Goal: Task Accomplishment & Management: Complete application form

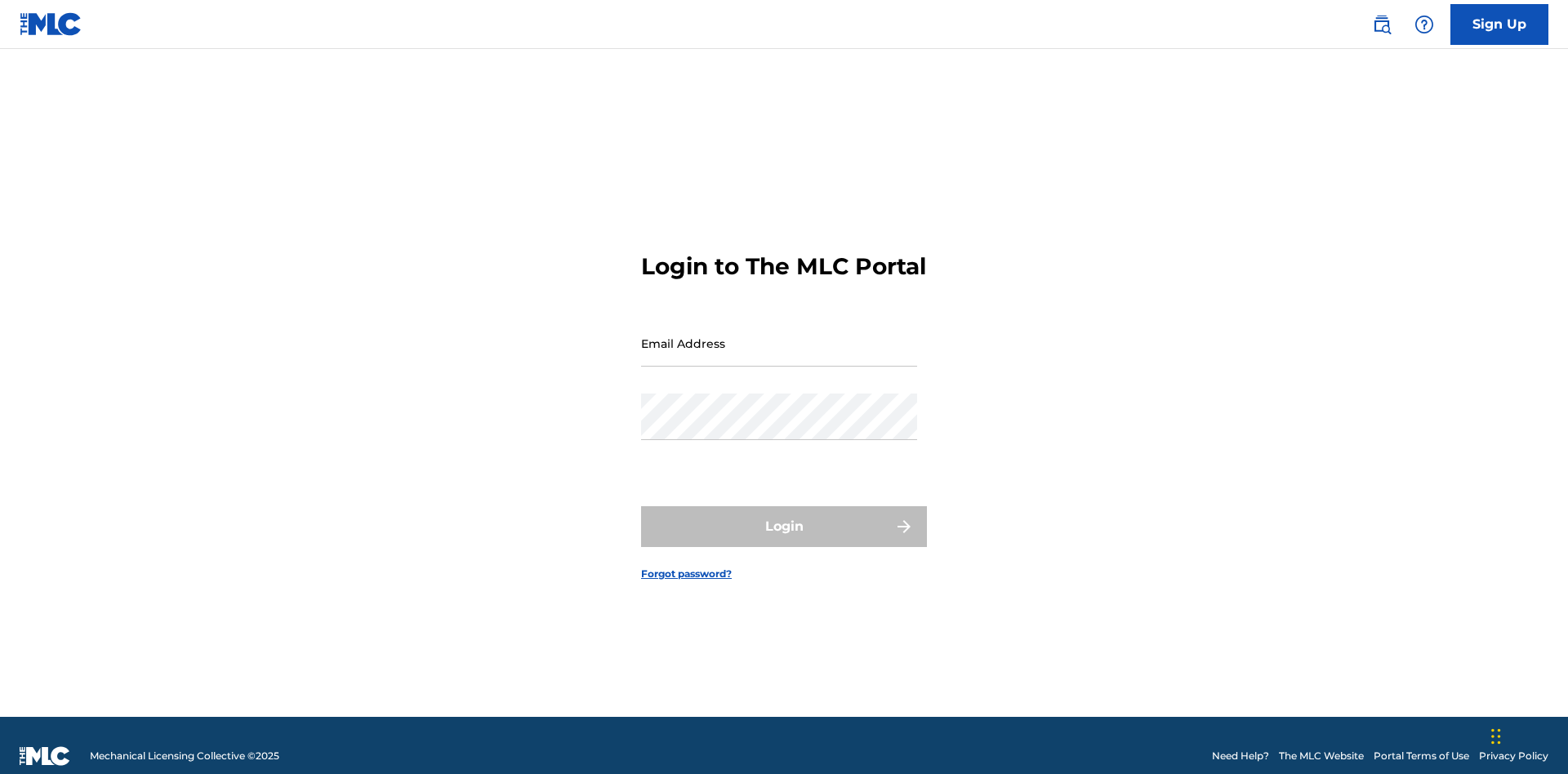
scroll to position [21, 0]
click at [779, 336] on input "Email Address" at bounding box center [779, 342] width 276 height 46
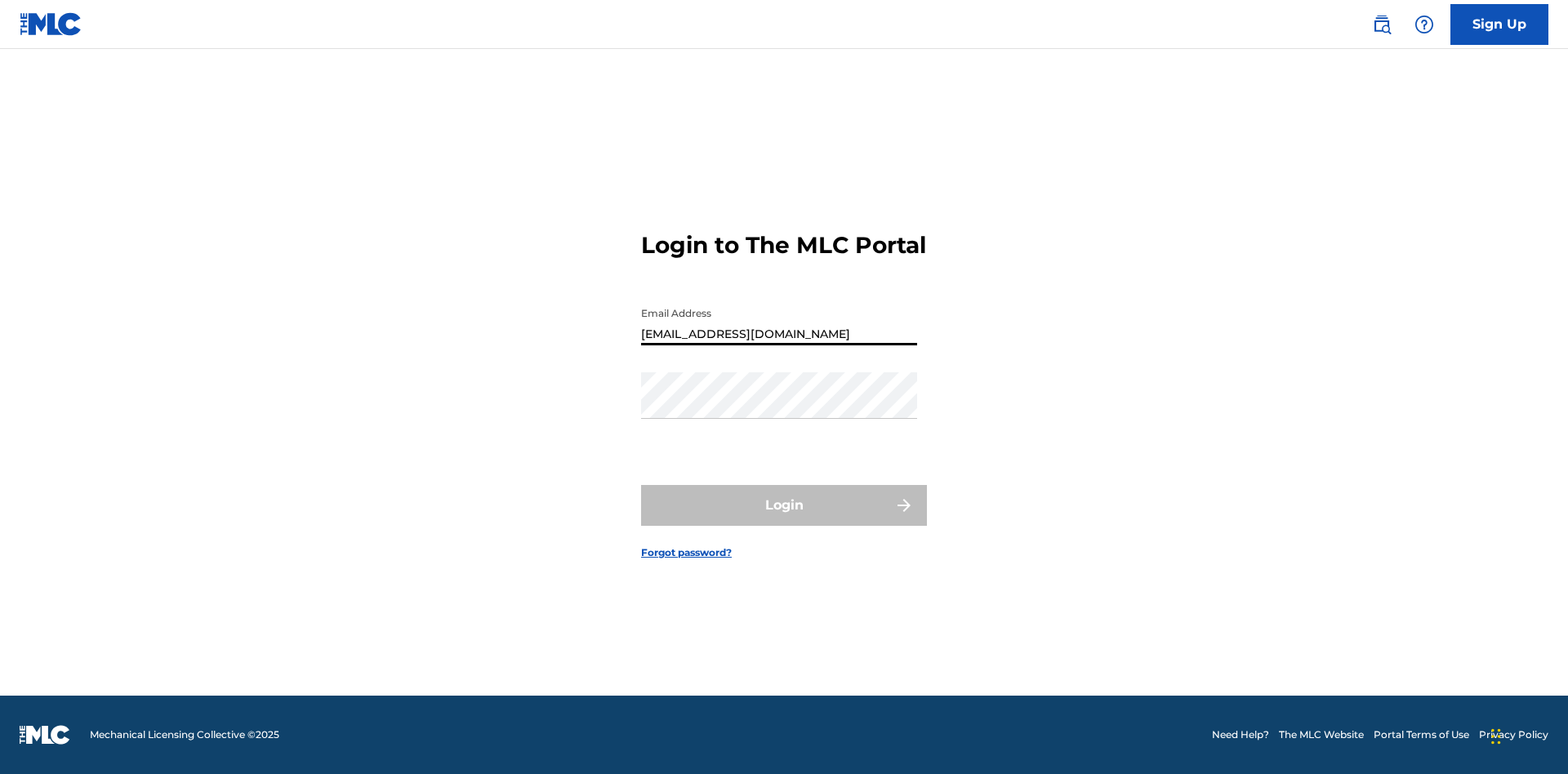
type input "[EMAIL_ADDRESS][DOMAIN_NAME]"
click at [784, 519] on button "Login" at bounding box center [784, 505] width 286 height 41
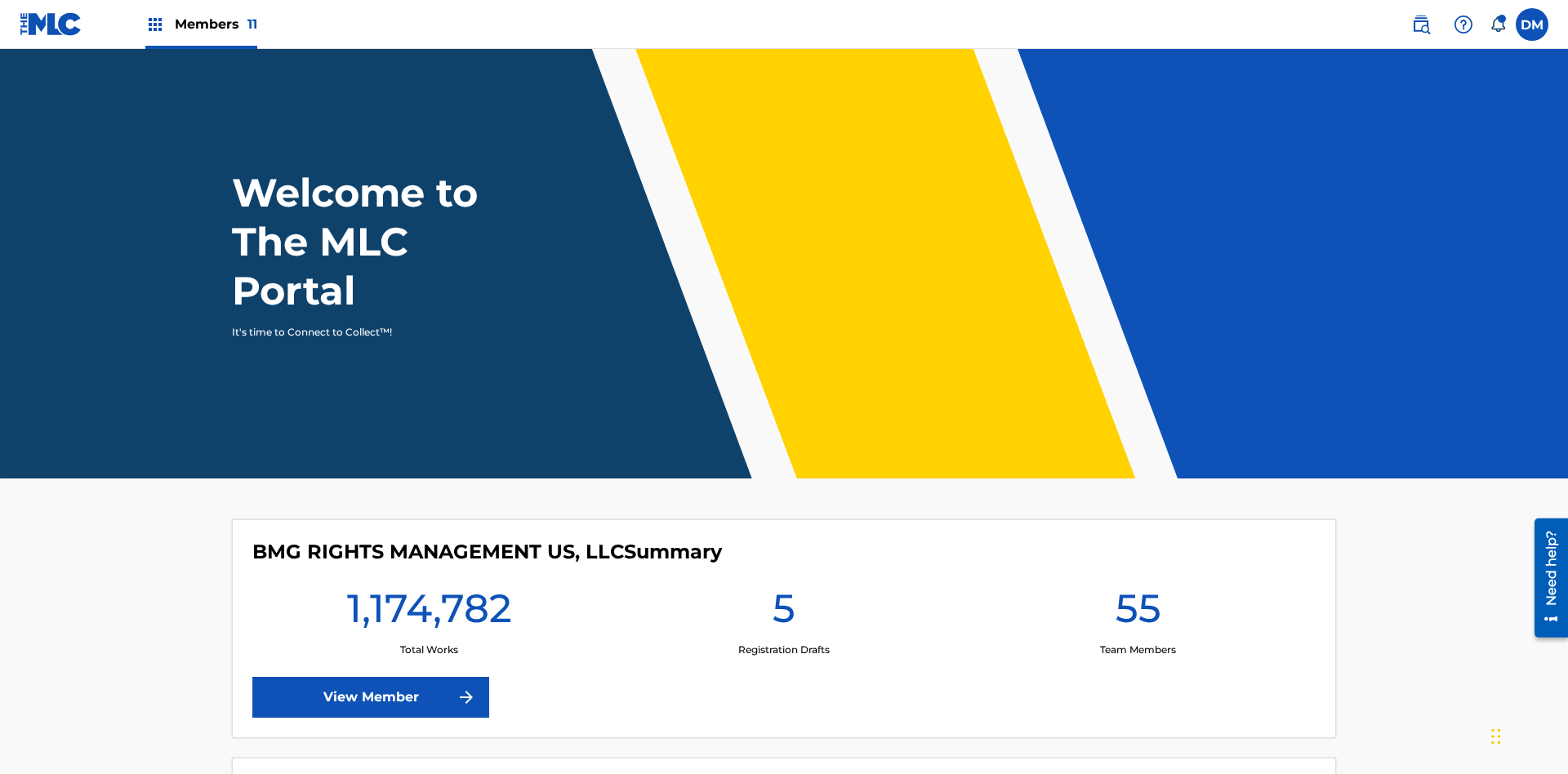
click at [201, 24] on span "Members 11" at bounding box center [216, 24] width 82 height 19
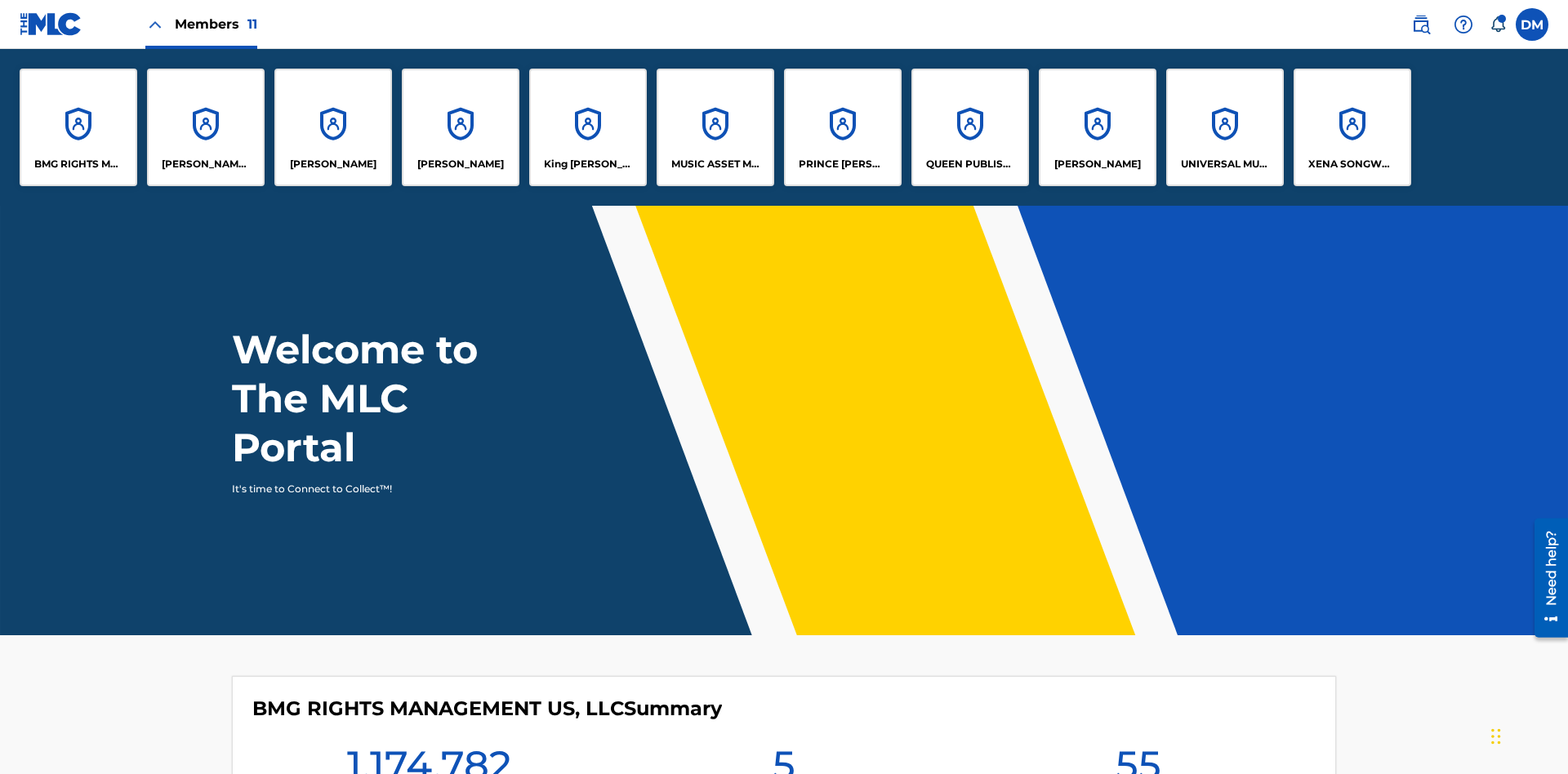
click at [1225, 164] on p "UNIVERSAL MUSIC PUB GROUP" at bounding box center [1225, 163] width 89 height 14
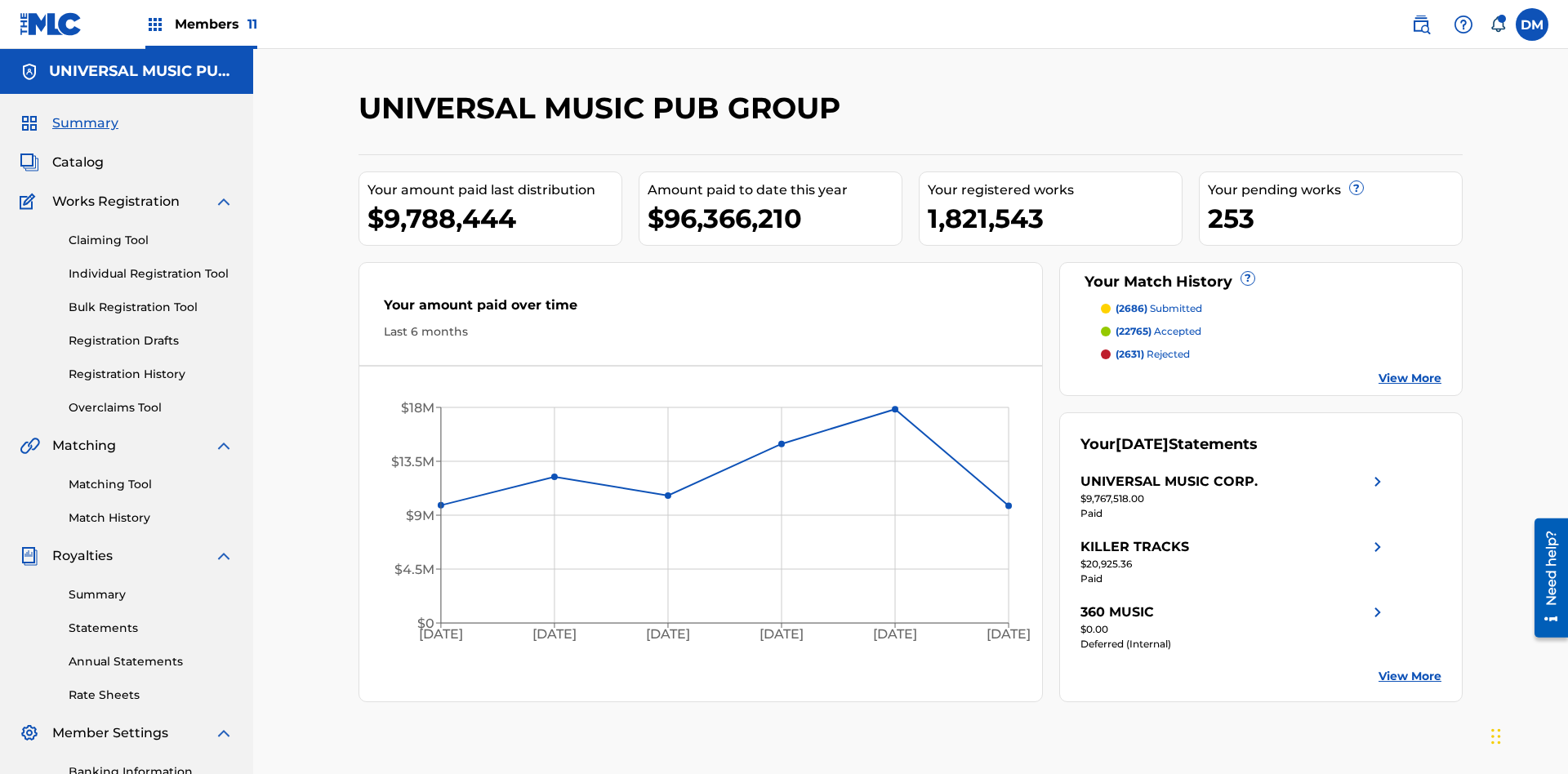
click at [151, 265] on link "Individual Registration Tool" at bounding box center [151, 273] width 165 height 17
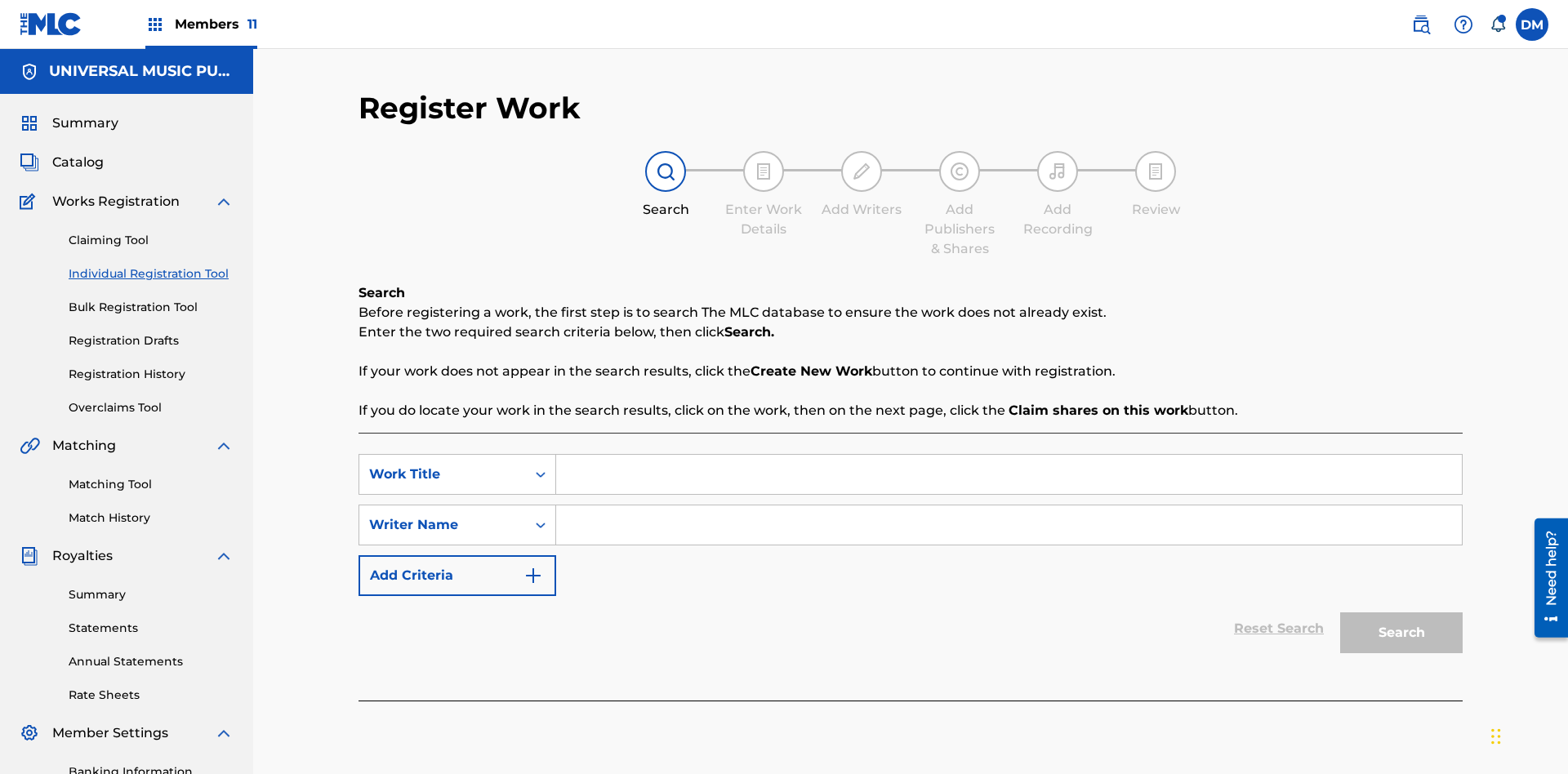
scroll to position [238, 0]
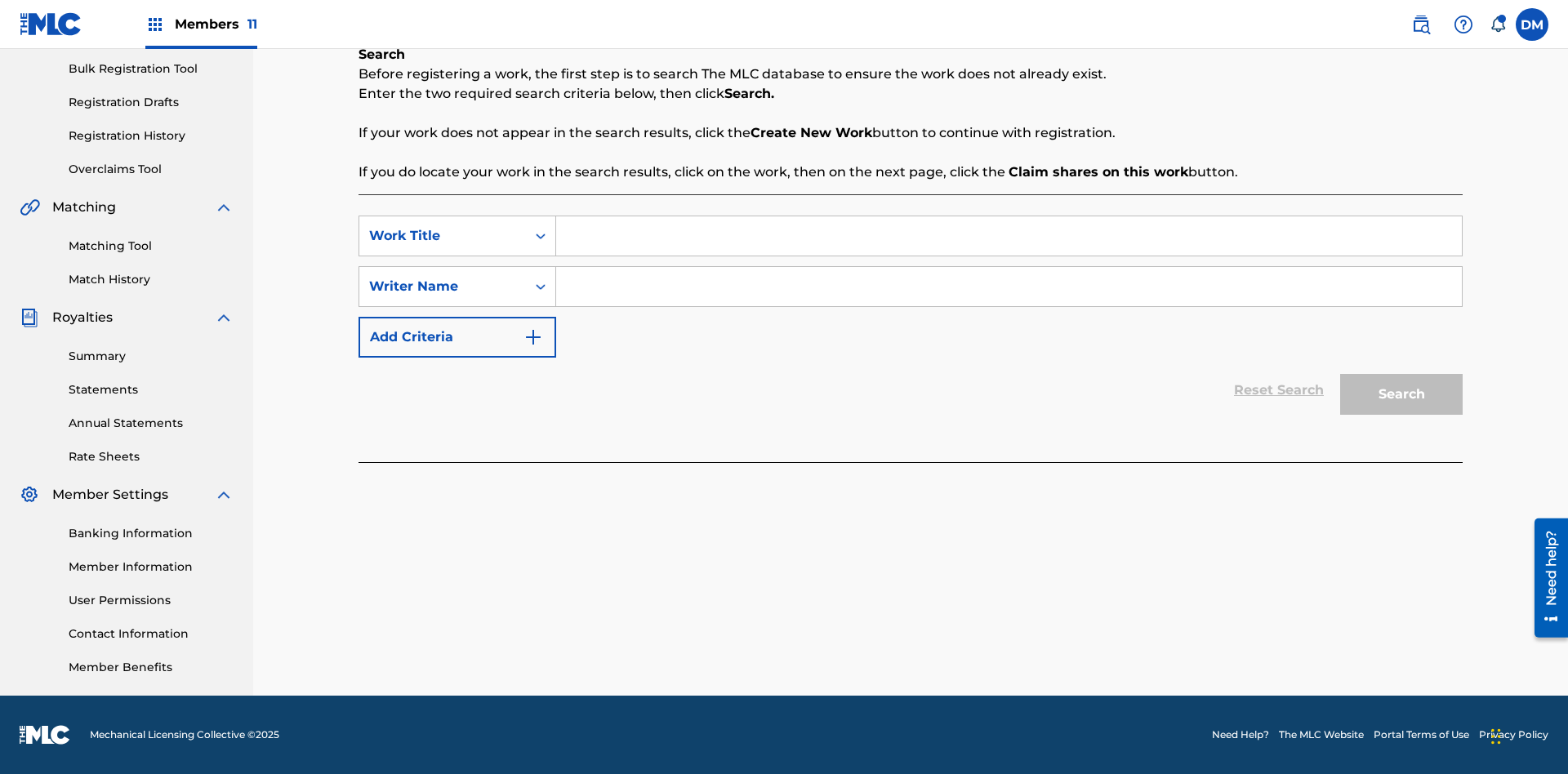
click at [1009, 236] on input "Search Form" at bounding box center [1009, 236] width 906 height 40
type input "Save At Recordings Page After Adding Recordings"
click at [1009, 287] on input "Search Form" at bounding box center [1009, 286] width 906 height 40
type input "QWERTYUIOP"
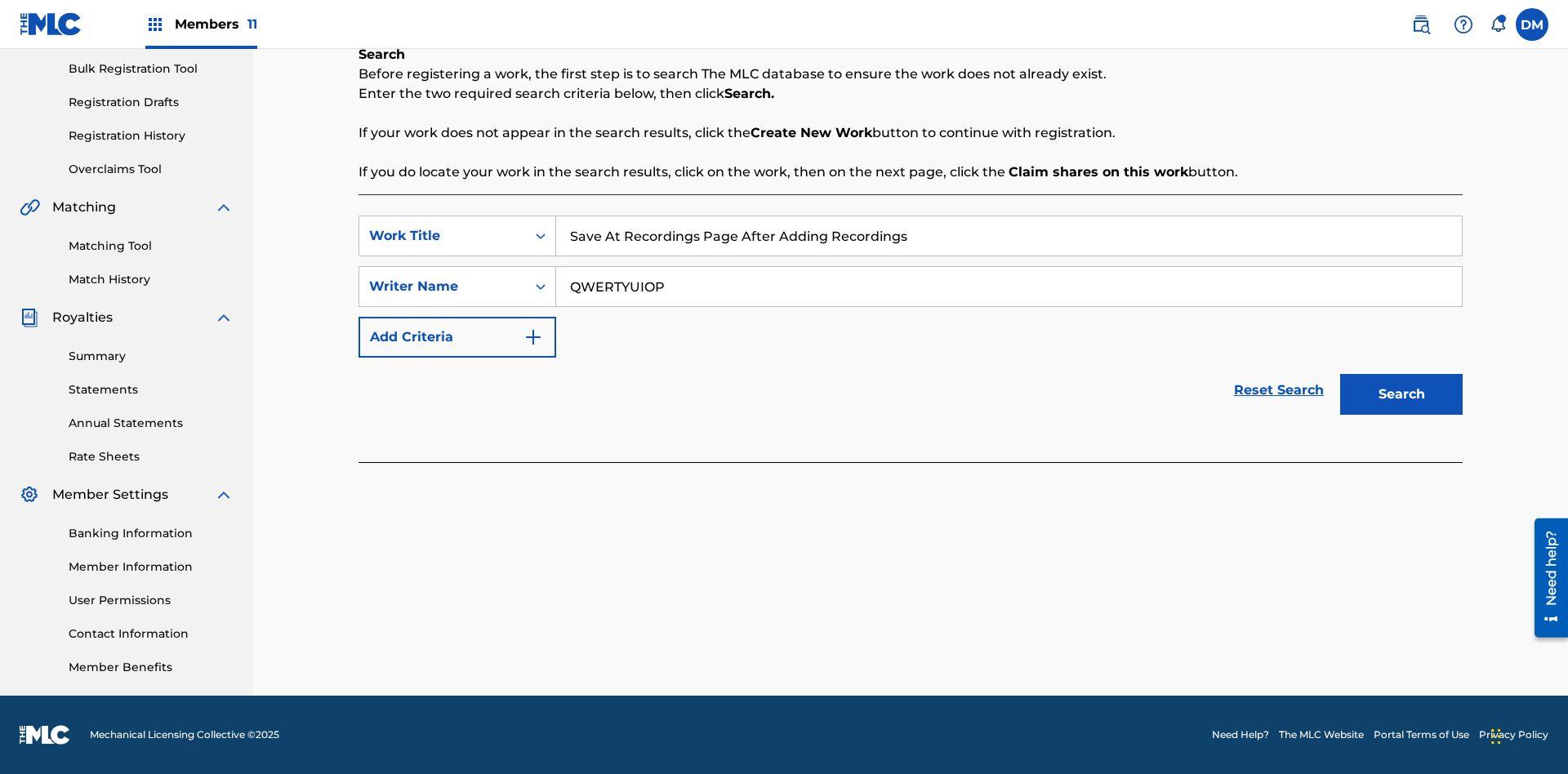
click at [1401, 395] on button "Search" at bounding box center [1402, 394] width 123 height 41
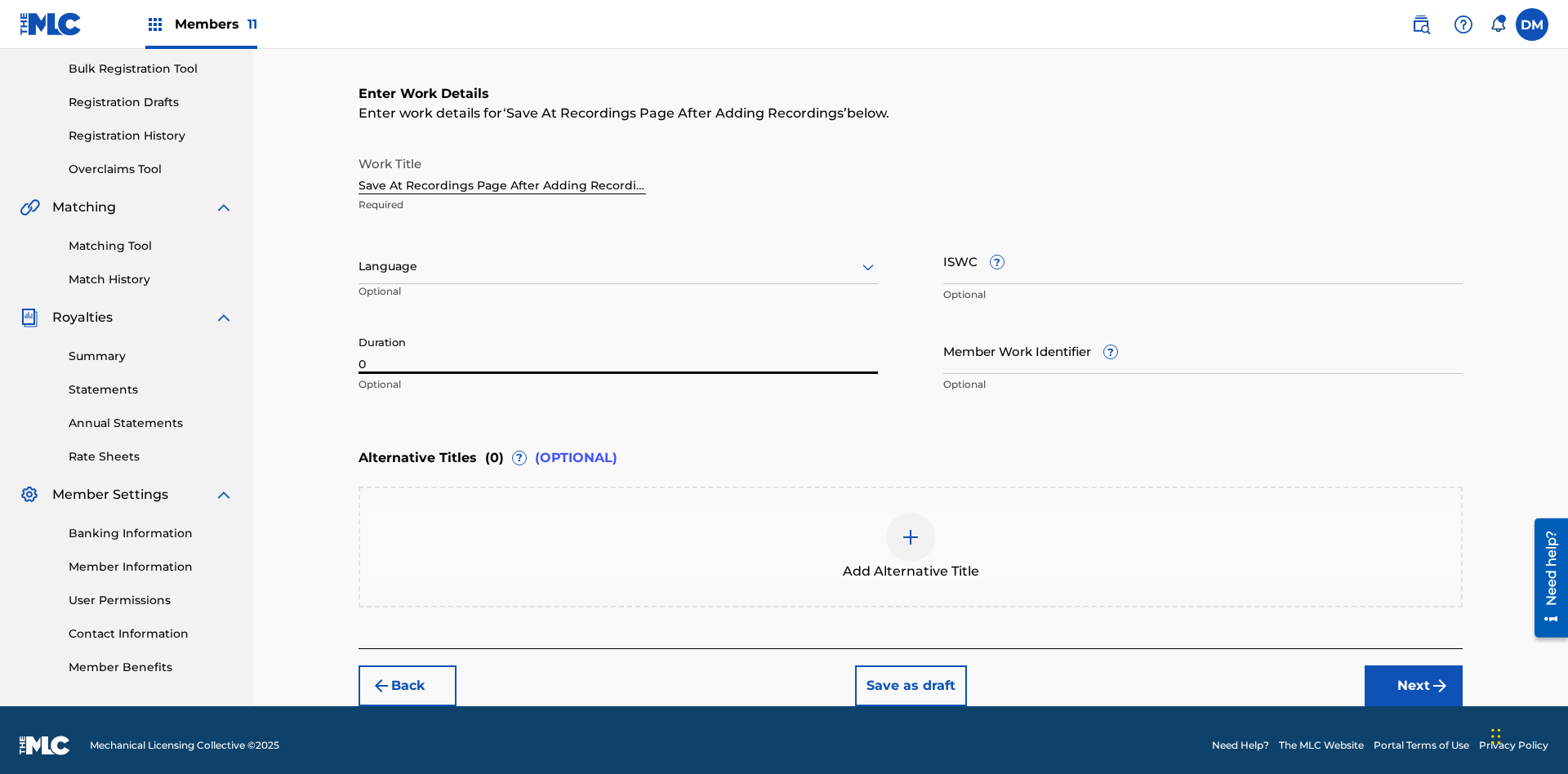
click at [619, 340] on input "0" at bounding box center [618, 350] width 519 height 46
type input "00:00"
click at [869, 257] on icon at bounding box center [868, 267] width 19 height 19
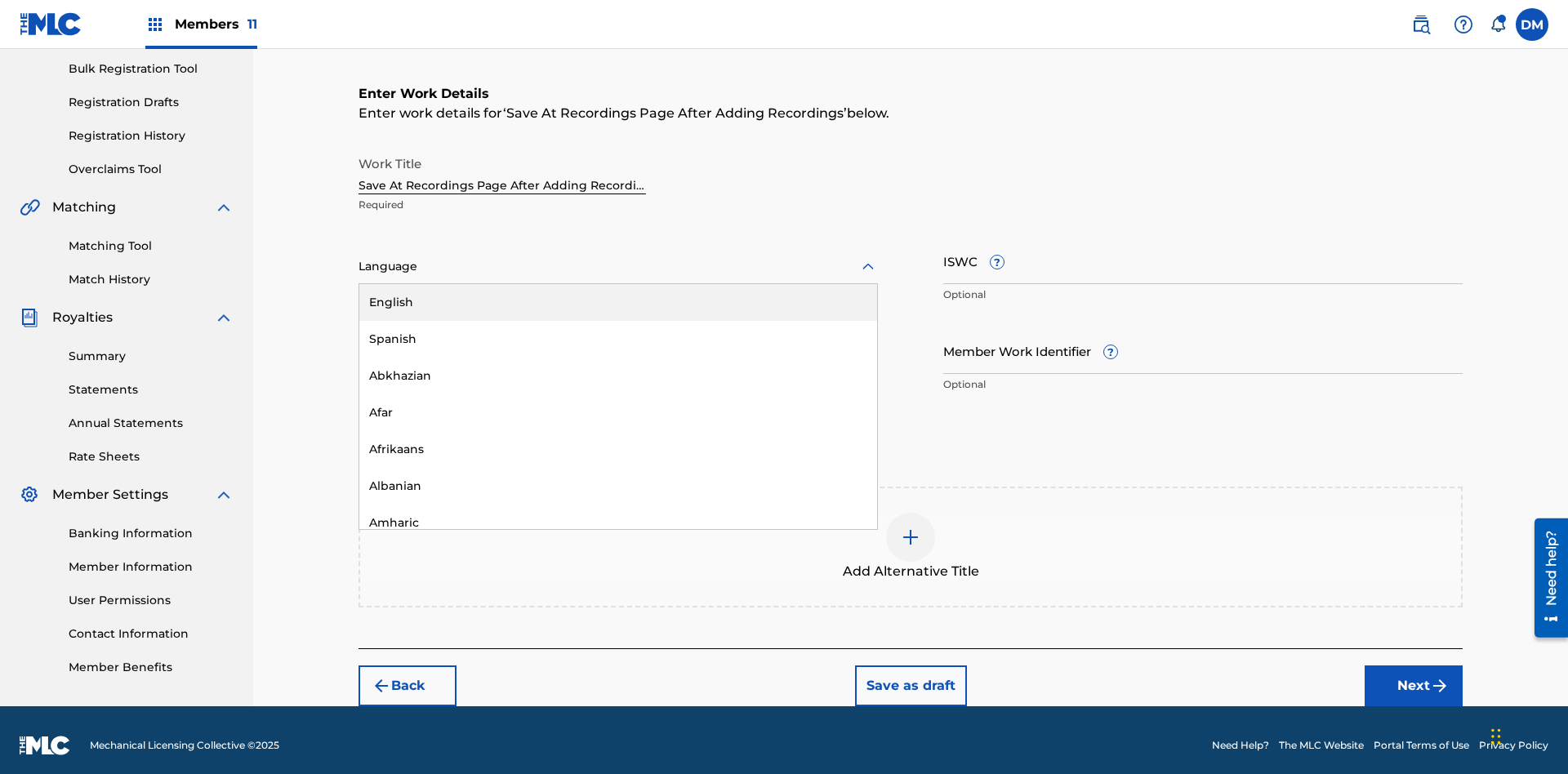
click at [619, 401] on div "Afar" at bounding box center [618, 413] width 518 height 37
click at [1204, 340] on input "Member Work Identifier ?" at bounding box center [1203, 350] width 519 height 46
click at [1204, 250] on input "ISWC ?" at bounding box center [1203, 260] width 519 height 46
click at [911, 536] on img at bounding box center [910, 537] width 19 height 19
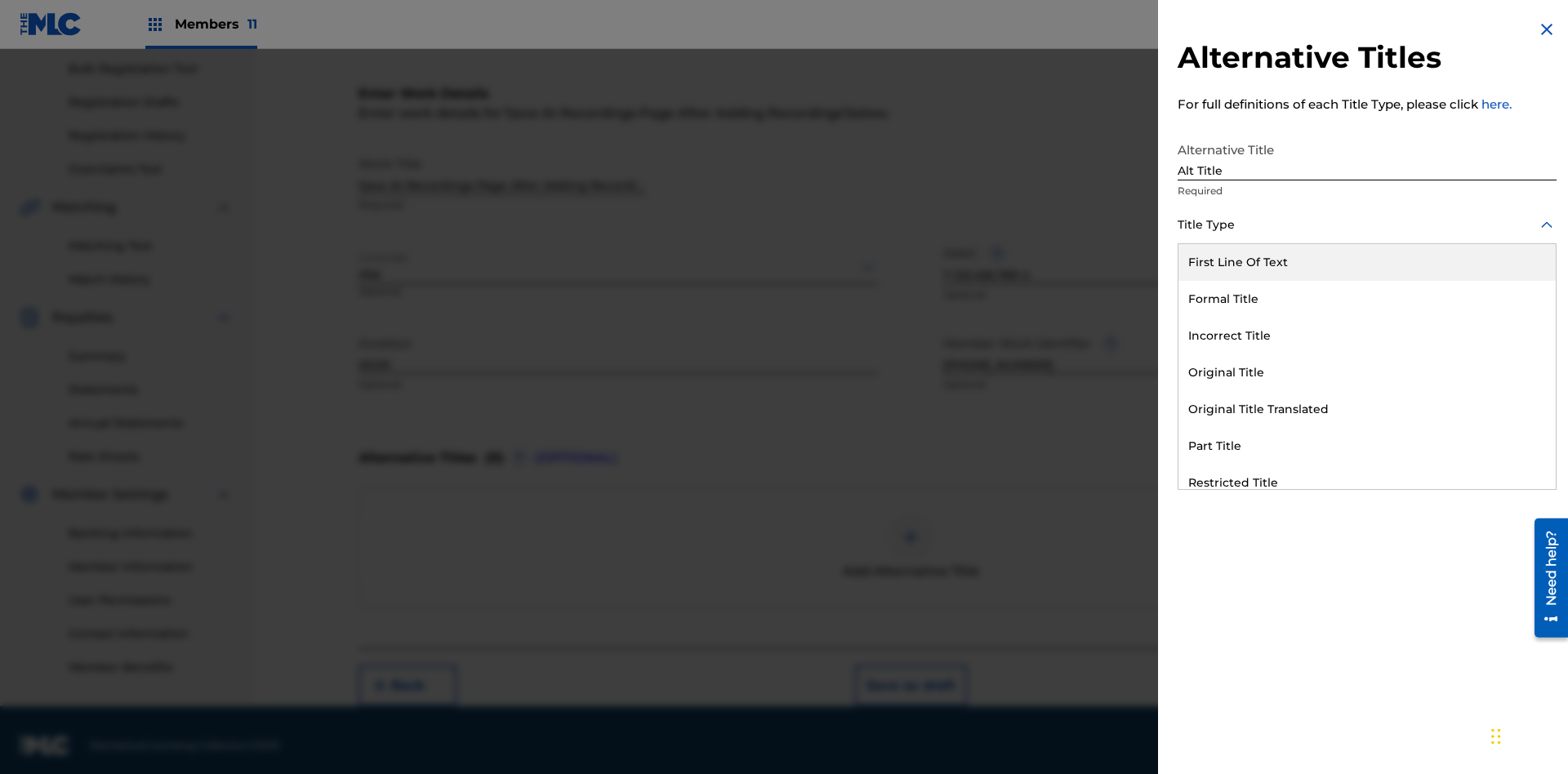
click at [1368, 373] on div "Original Title" at bounding box center [1367, 373] width 377 height 37
click at [1368, 298] on div at bounding box center [1367, 299] width 379 height 20
click at [1508, 394] on button "Add Title" at bounding box center [1507, 394] width 98 height 41
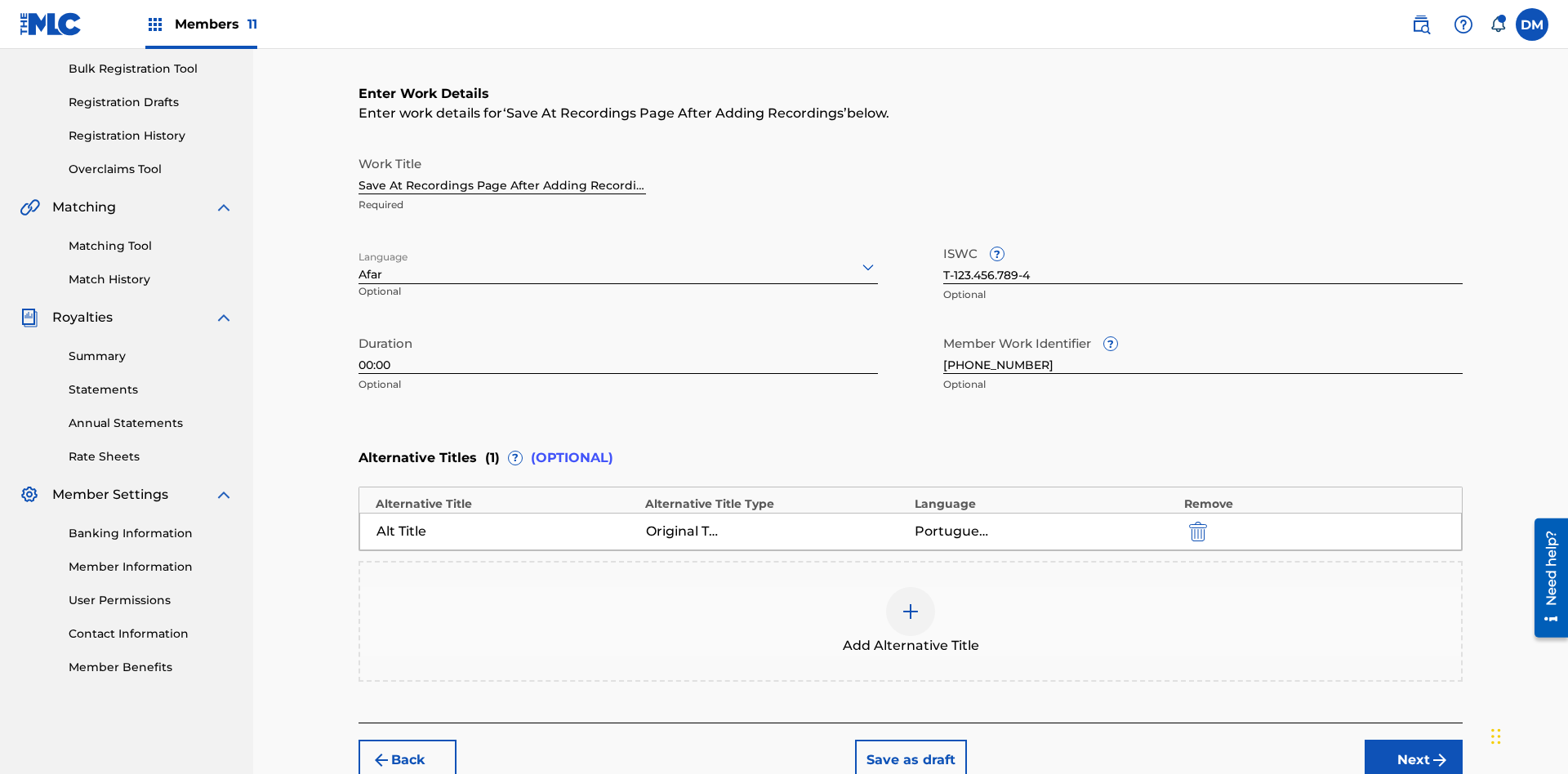
click at [1414, 740] on button "Next" at bounding box center [1414, 760] width 98 height 41
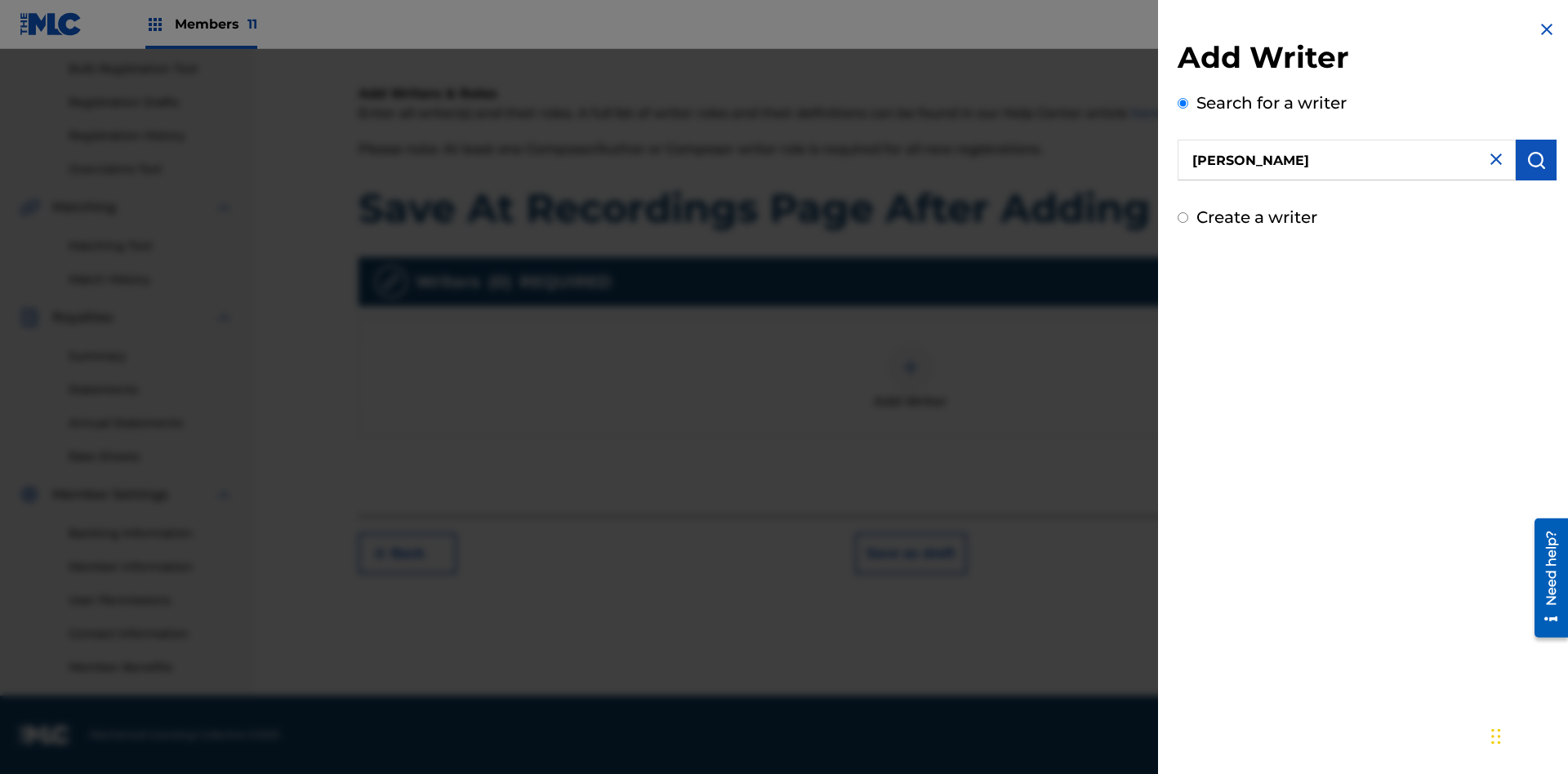
click at [1537, 160] on img "submit" at bounding box center [1536, 160] width 19 height 19
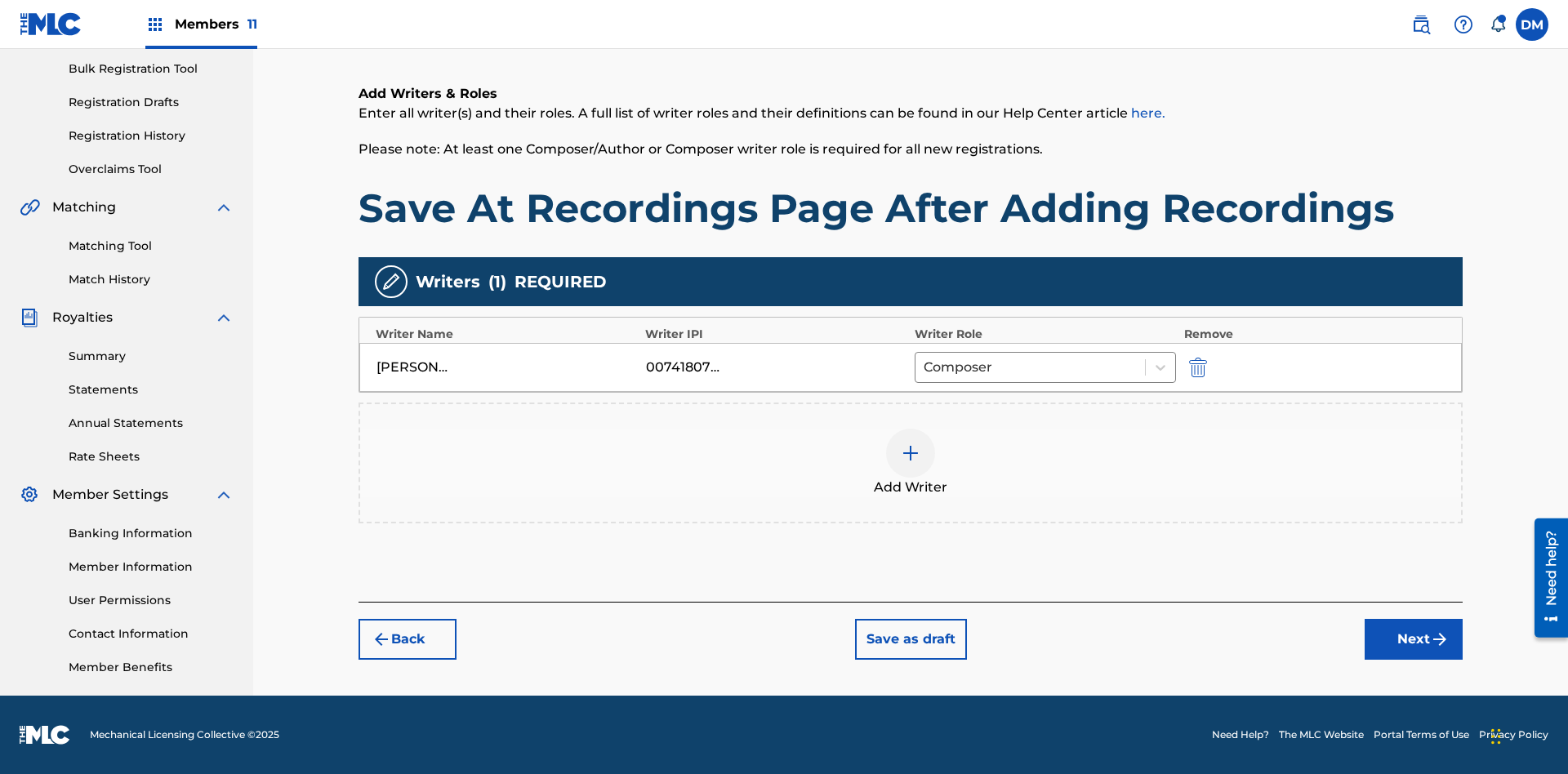
click at [1414, 641] on button "Next" at bounding box center [1414, 639] width 98 height 41
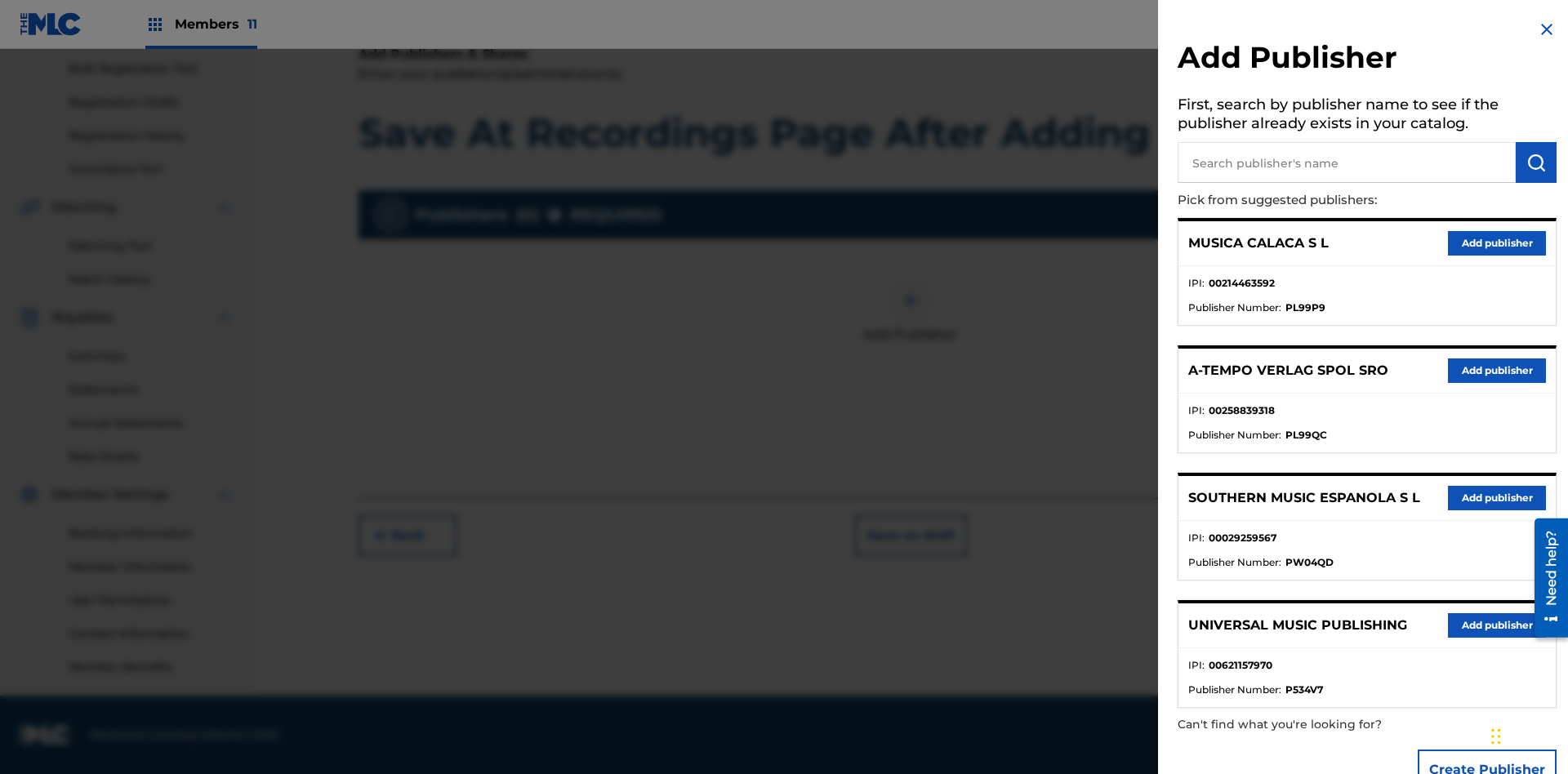
click at [1347, 162] on input "text" at bounding box center [1347, 162] width 338 height 41
click at [1537, 162] on img "submit" at bounding box center [1536, 162] width 19 height 19
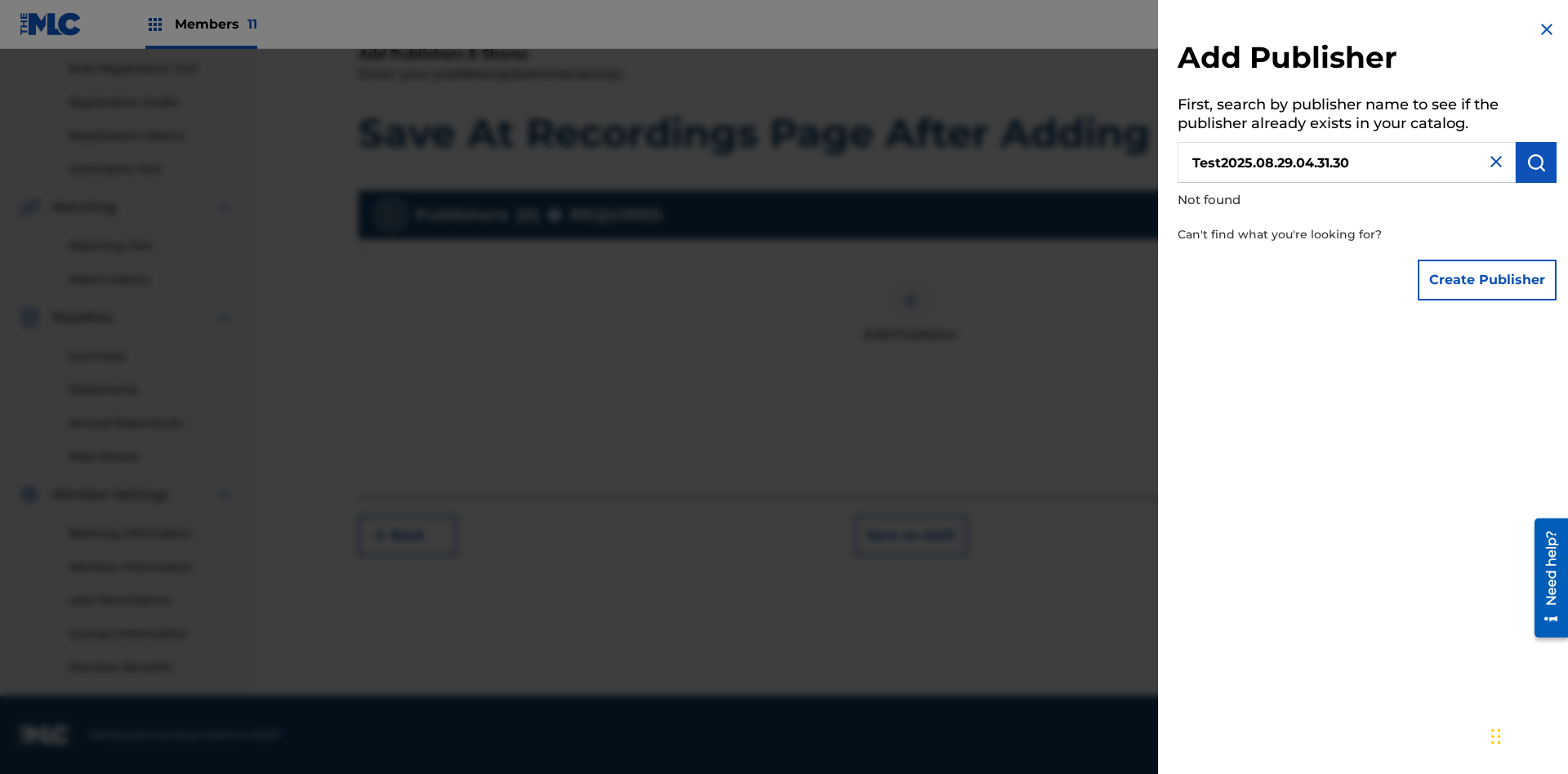
click at [1488, 279] on button "Create Publisher" at bounding box center [1487, 280] width 139 height 41
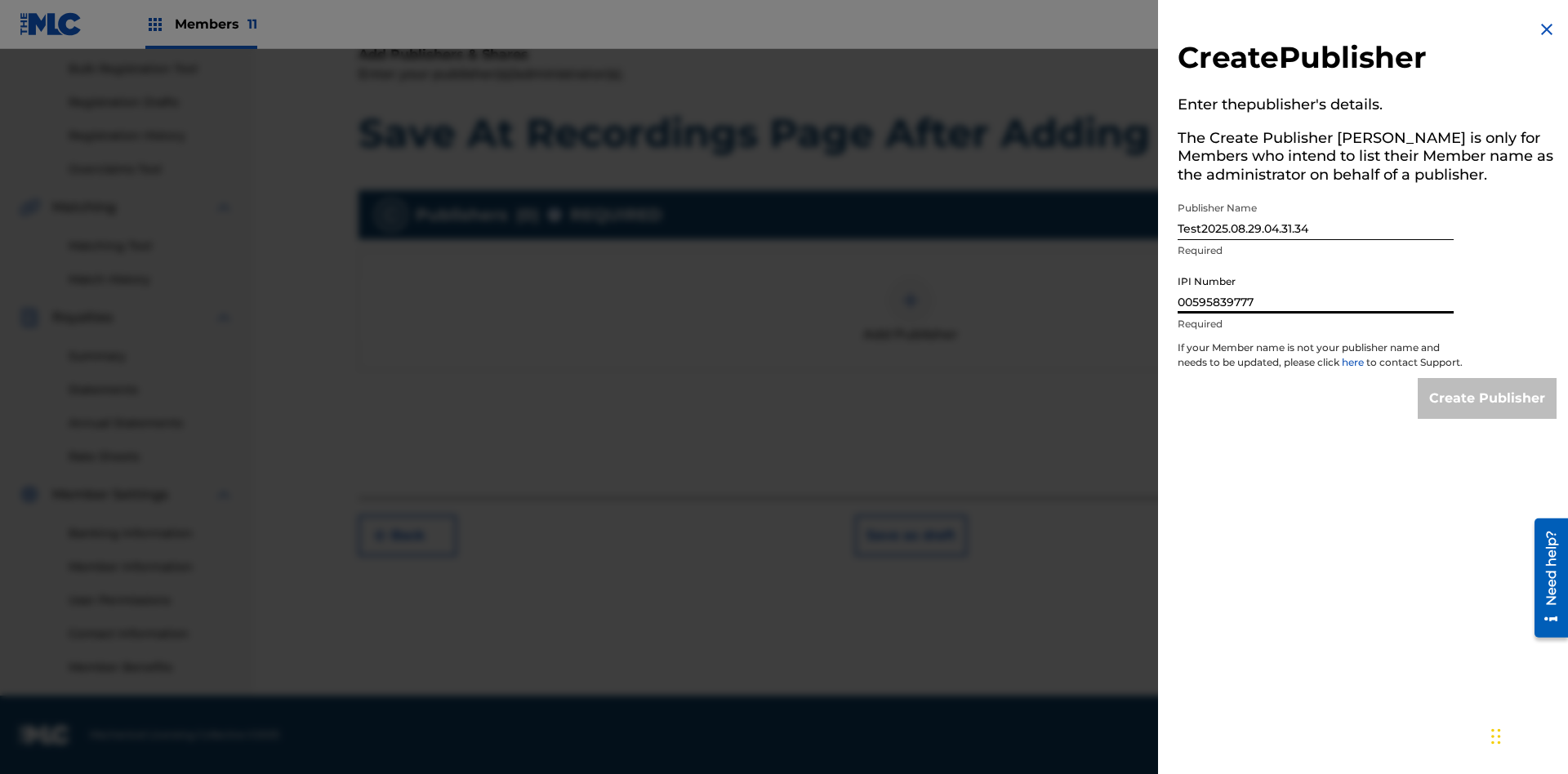
click at [1488, 413] on input "Create Publisher" at bounding box center [1487, 398] width 139 height 41
click at [1488, 378] on input "Create Publisher" at bounding box center [1487, 398] width 139 height 41
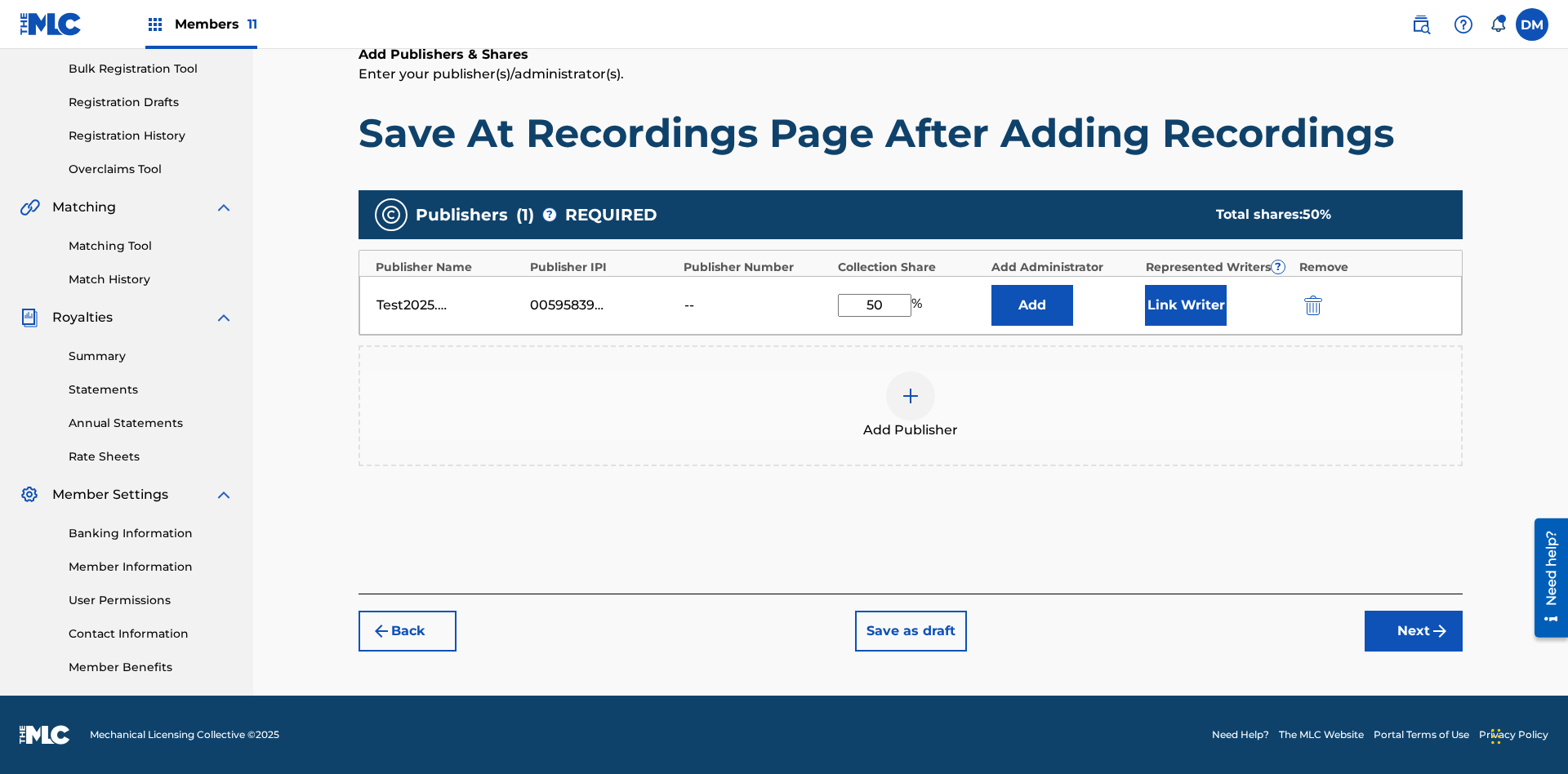
type input "50"
click at [1186, 305] on button "Link Writer" at bounding box center [1186, 305] width 82 height 41
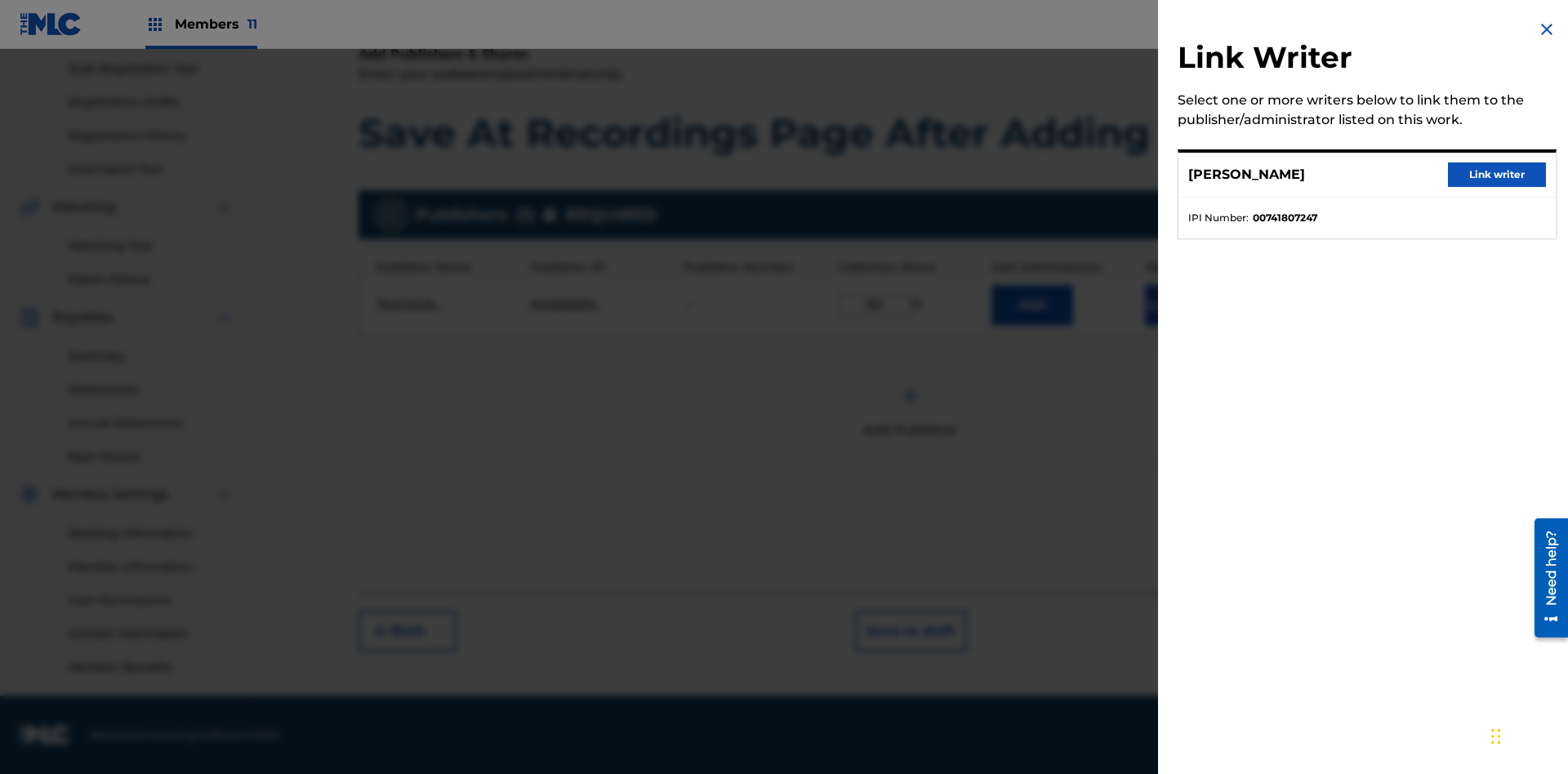
click at [1497, 175] on button "Link writer" at bounding box center [1497, 174] width 98 height 24
click at [1186, 326] on button "Link Writer" at bounding box center [1186, 305] width 82 height 41
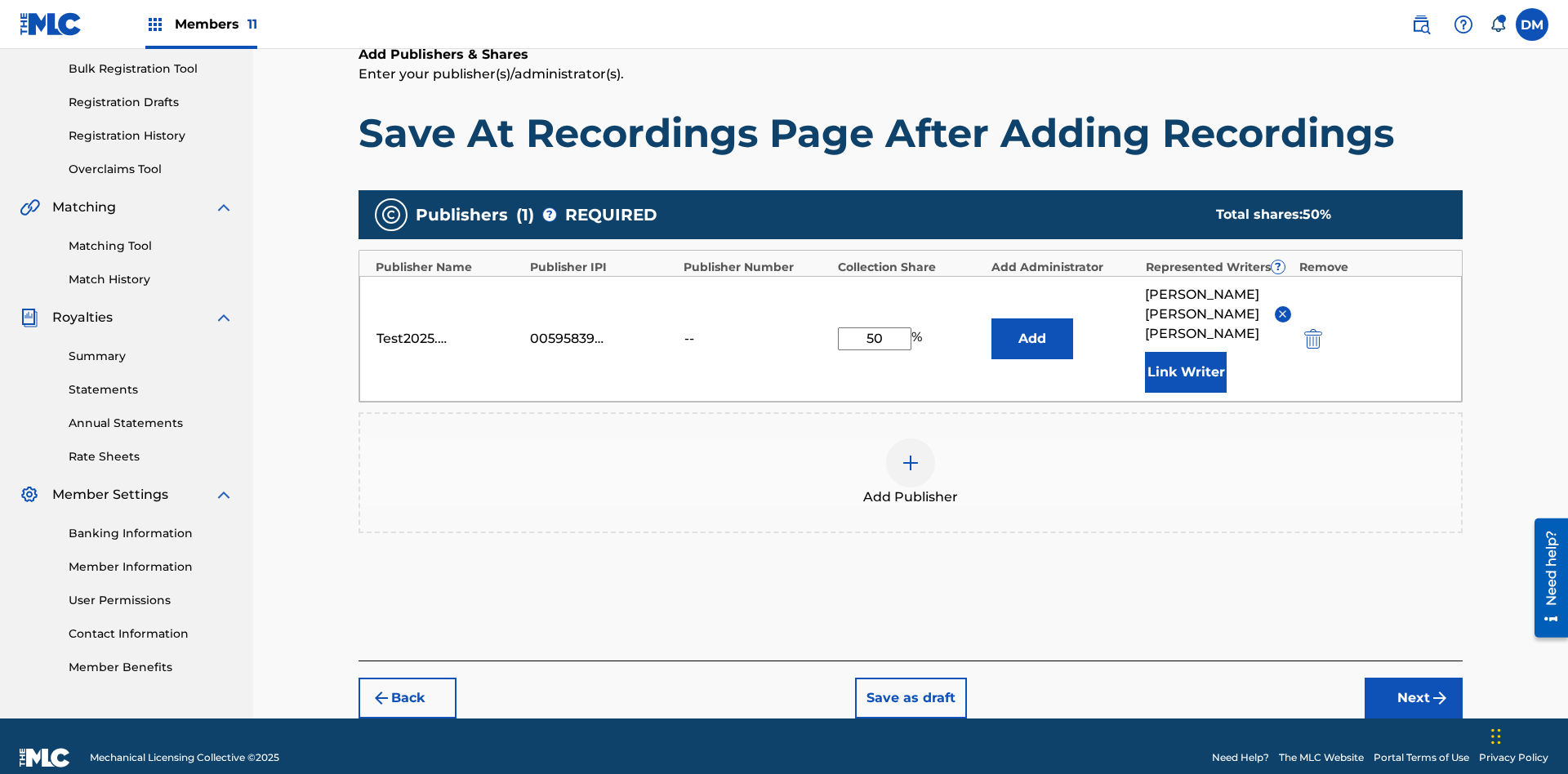
click at [1033, 325] on button "Add" at bounding box center [1032, 339] width 82 height 41
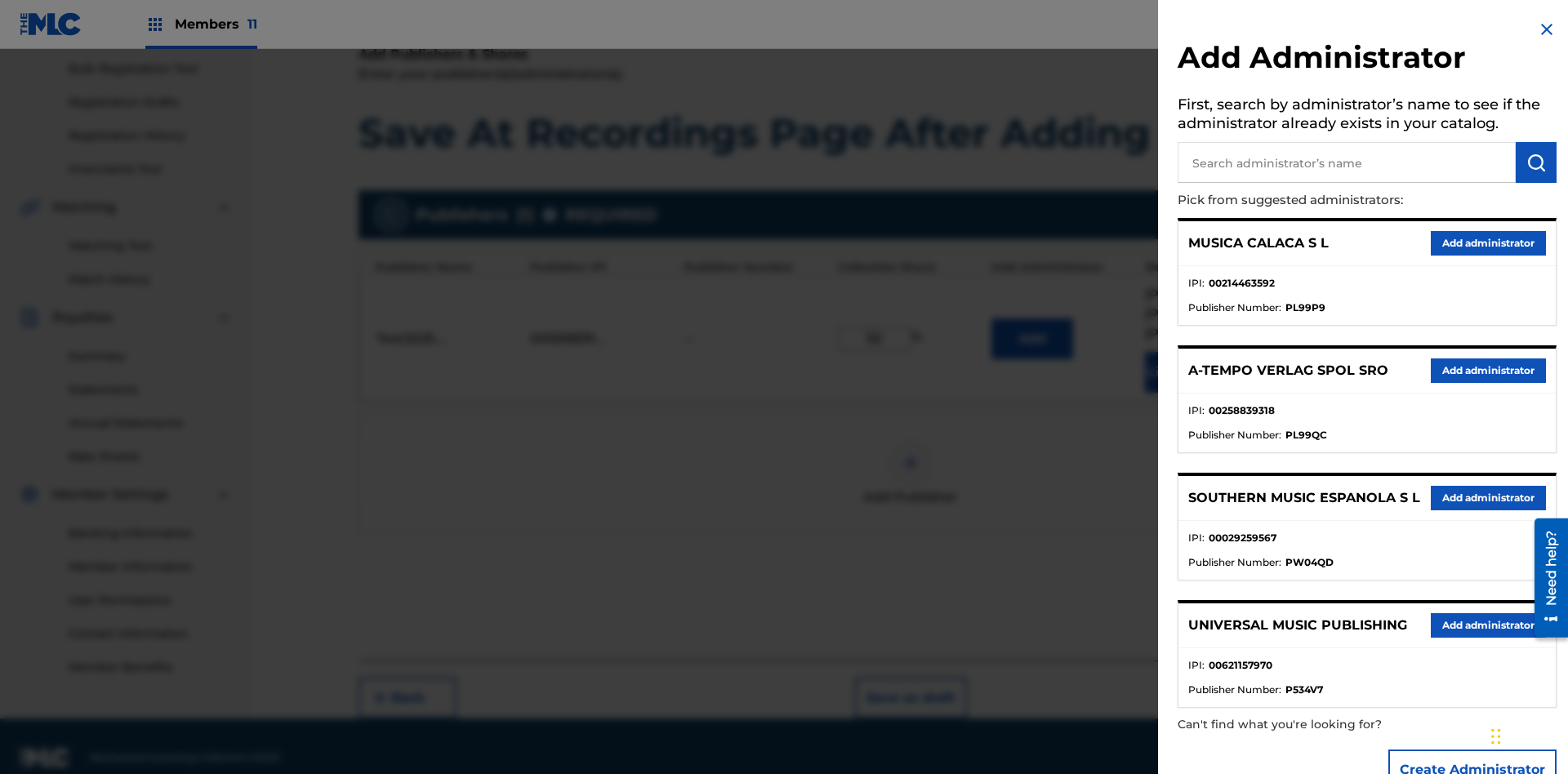
click at [1347, 162] on input "text" at bounding box center [1347, 162] width 338 height 41
type input "Test2025.08.29.04.31.54"
click at [1537, 162] on img "submit" at bounding box center [1536, 162] width 19 height 19
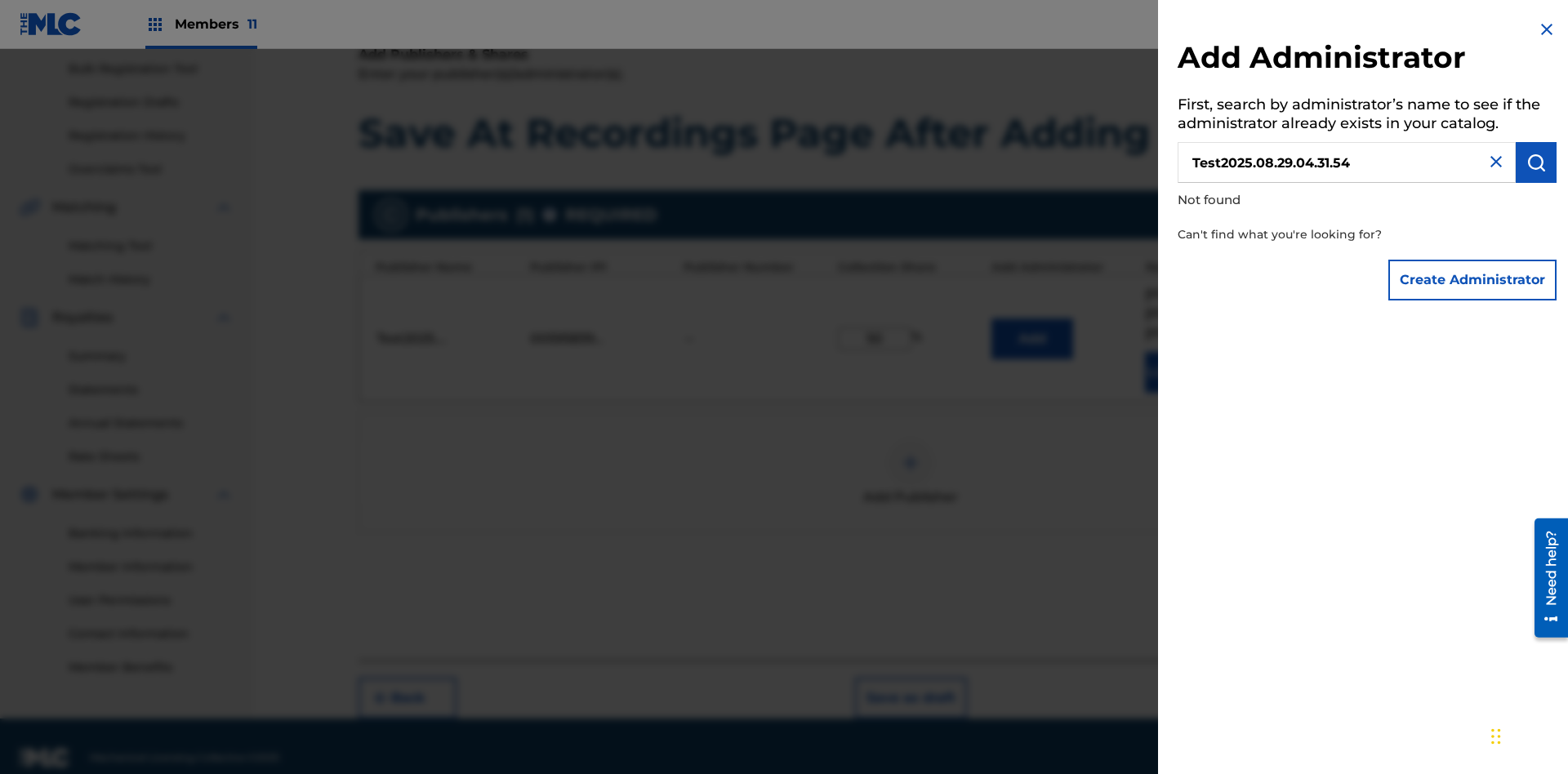
click at [1474, 279] on button "Create Administrator" at bounding box center [1473, 280] width 168 height 41
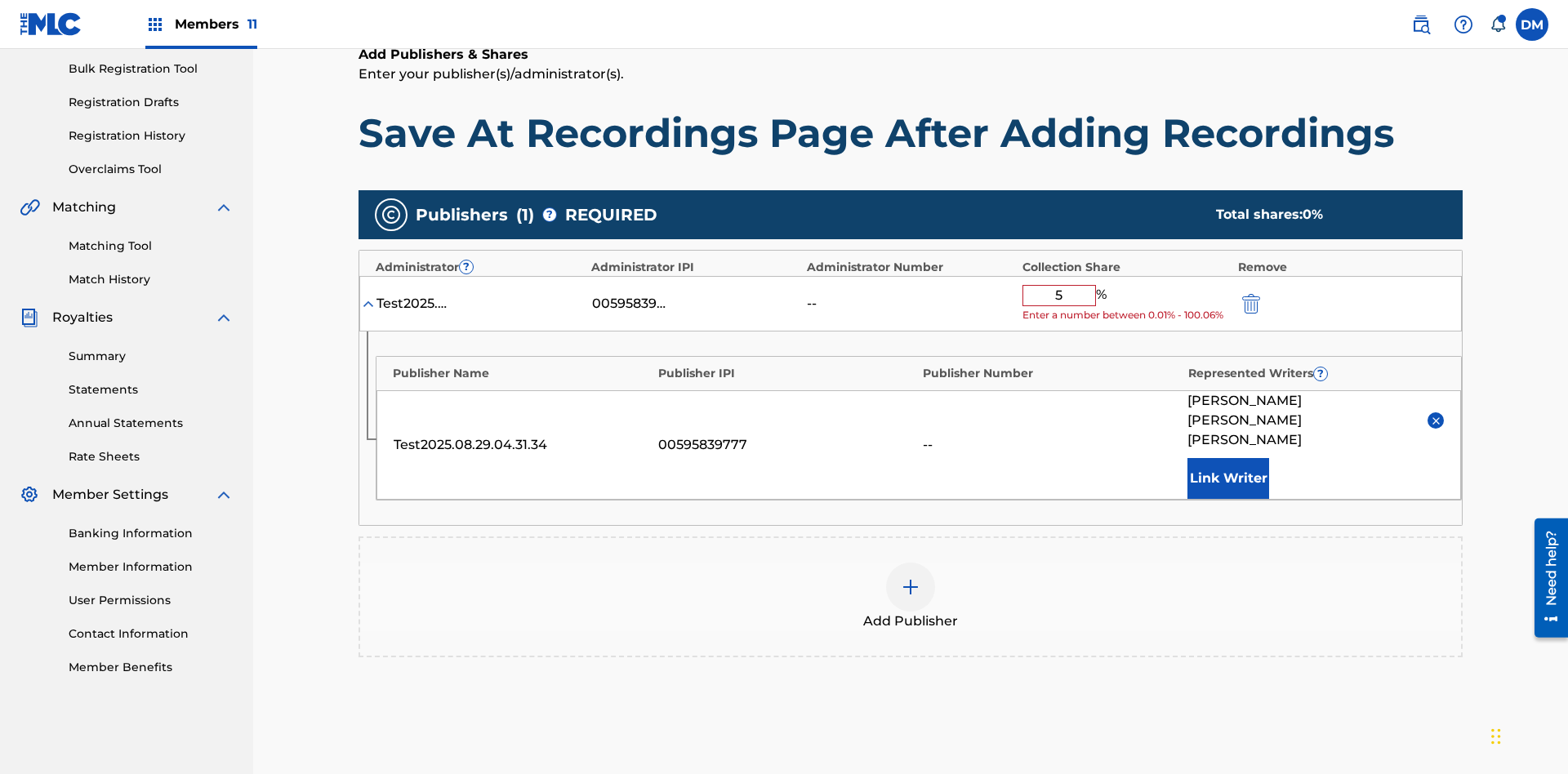
type input "50"
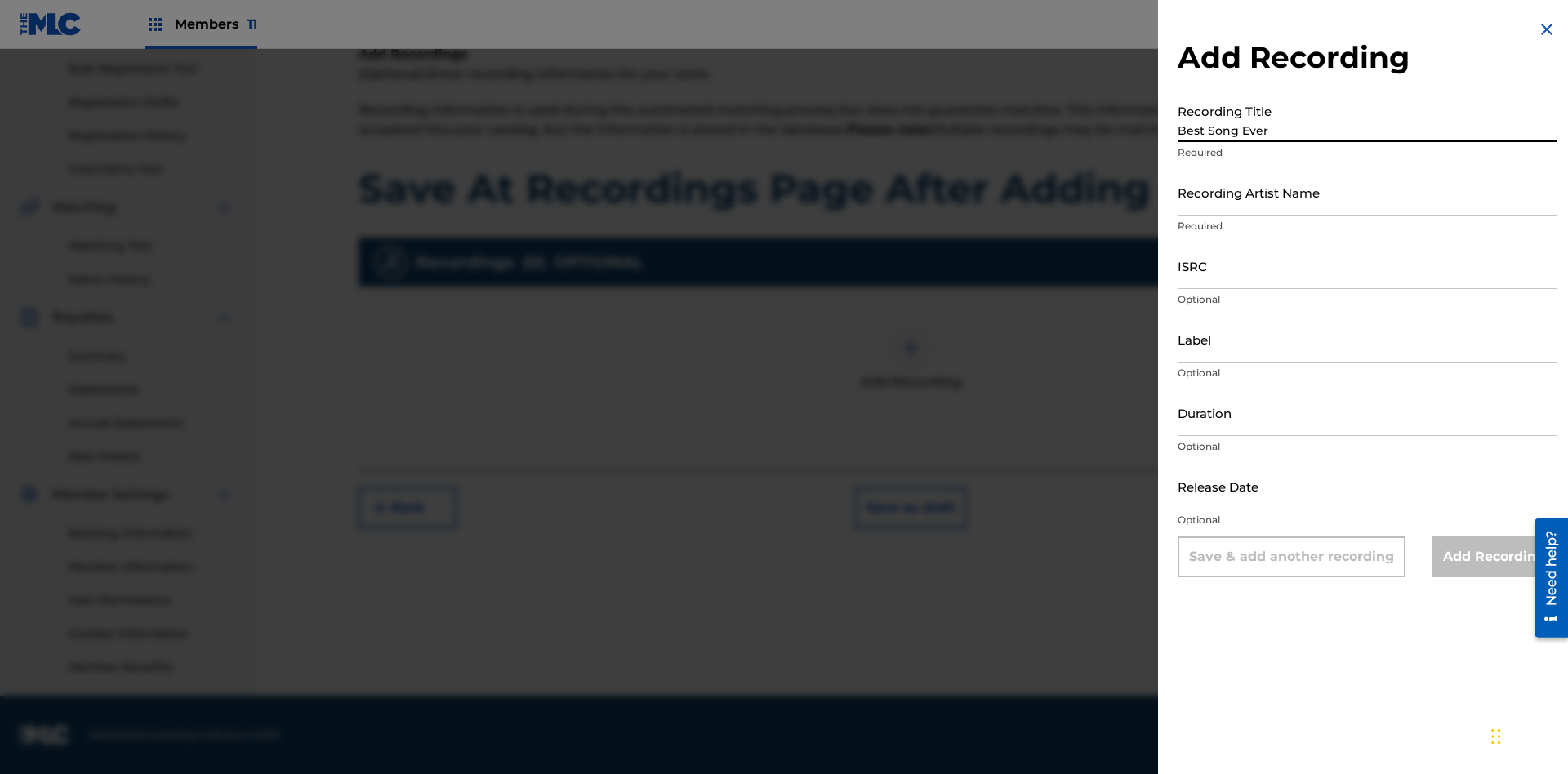
type input "Best Song Ever"
click at [1368, 192] on input "Recording Artist Name" at bounding box center [1367, 192] width 379 height 46
type input "[PERSON_NAME]"
click at [1368, 265] on input "ISRC" at bounding box center [1367, 265] width 379 height 46
type input "AA3123123123"
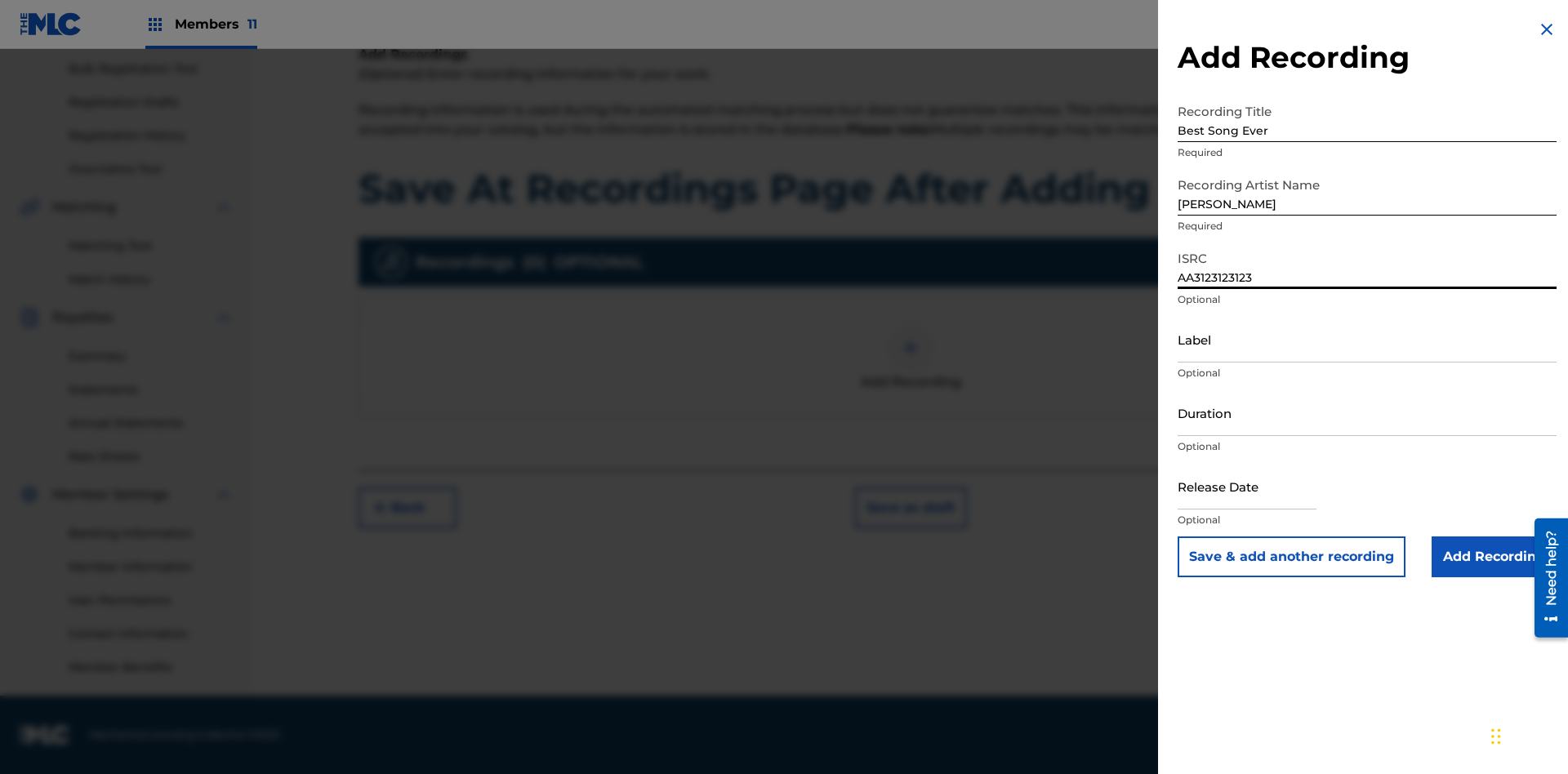
click at [1368, 339] on input "Label" at bounding box center [1367, 339] width 379 height 46
click at [1368, 412] on input "Duration" at bounding box center [1367, 412] width 379 height 46
click at [1368, 412] on input "1" at bounding box center [1367, 412] width 379 height 46
click at [1261, 487] on input "text" at bounding box center [1246, 485] width 139 height 46
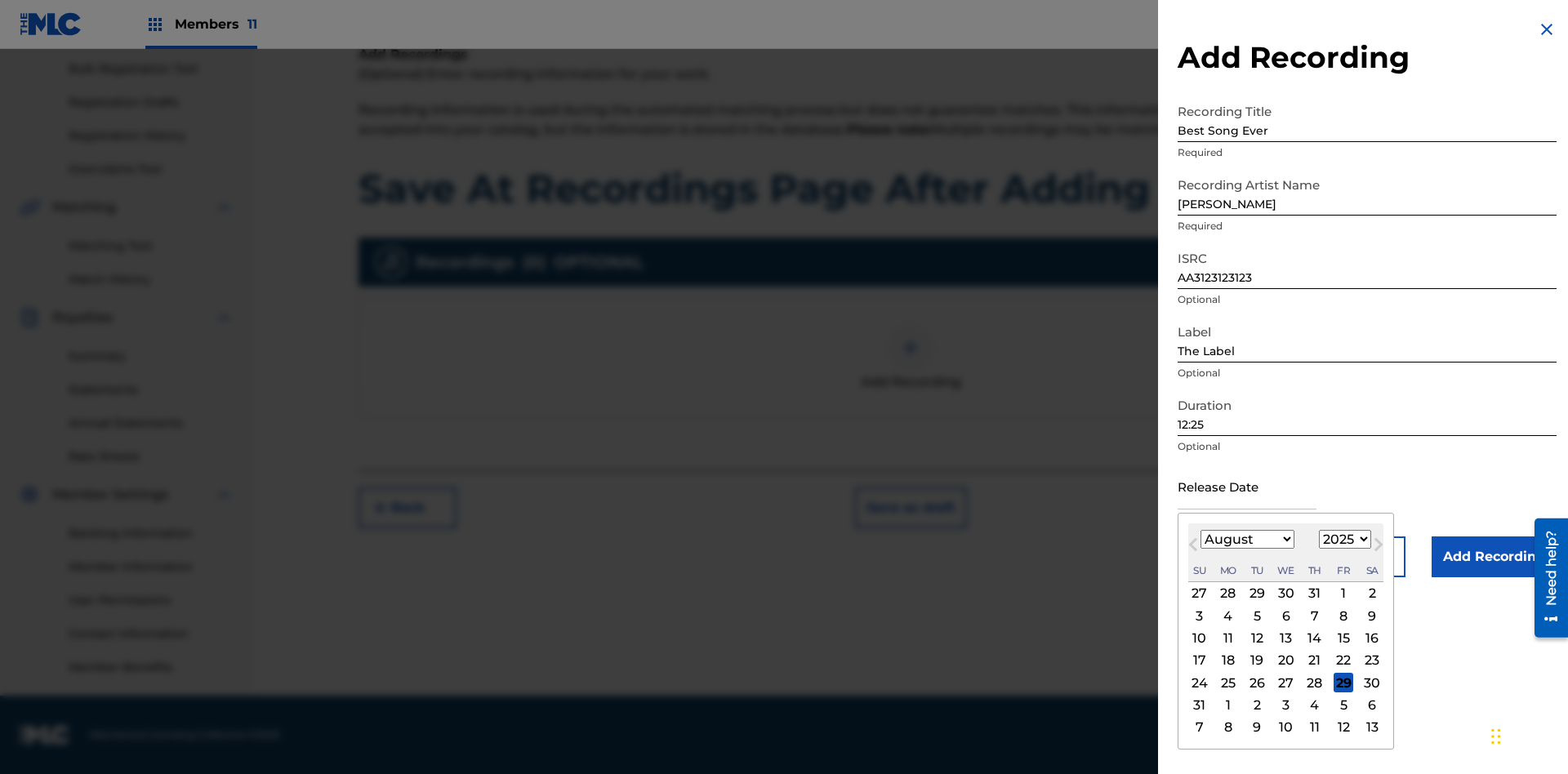
click at [1246, 540] on select "January February March April May June July August September October November De…" at bounding box center [1248, 539] width 94 height 19
click at [1343, 540] on select "1900 1901 1902 1903 1904 1905 1906 1907 1908 1909 1910 1911 1912 1913 1914 1915…" at bounding box center [1345, 539] width 52 height 19
click at [1494, 557] on input "Add Recording" at bounding box center [1494, 557] width 125 height 41
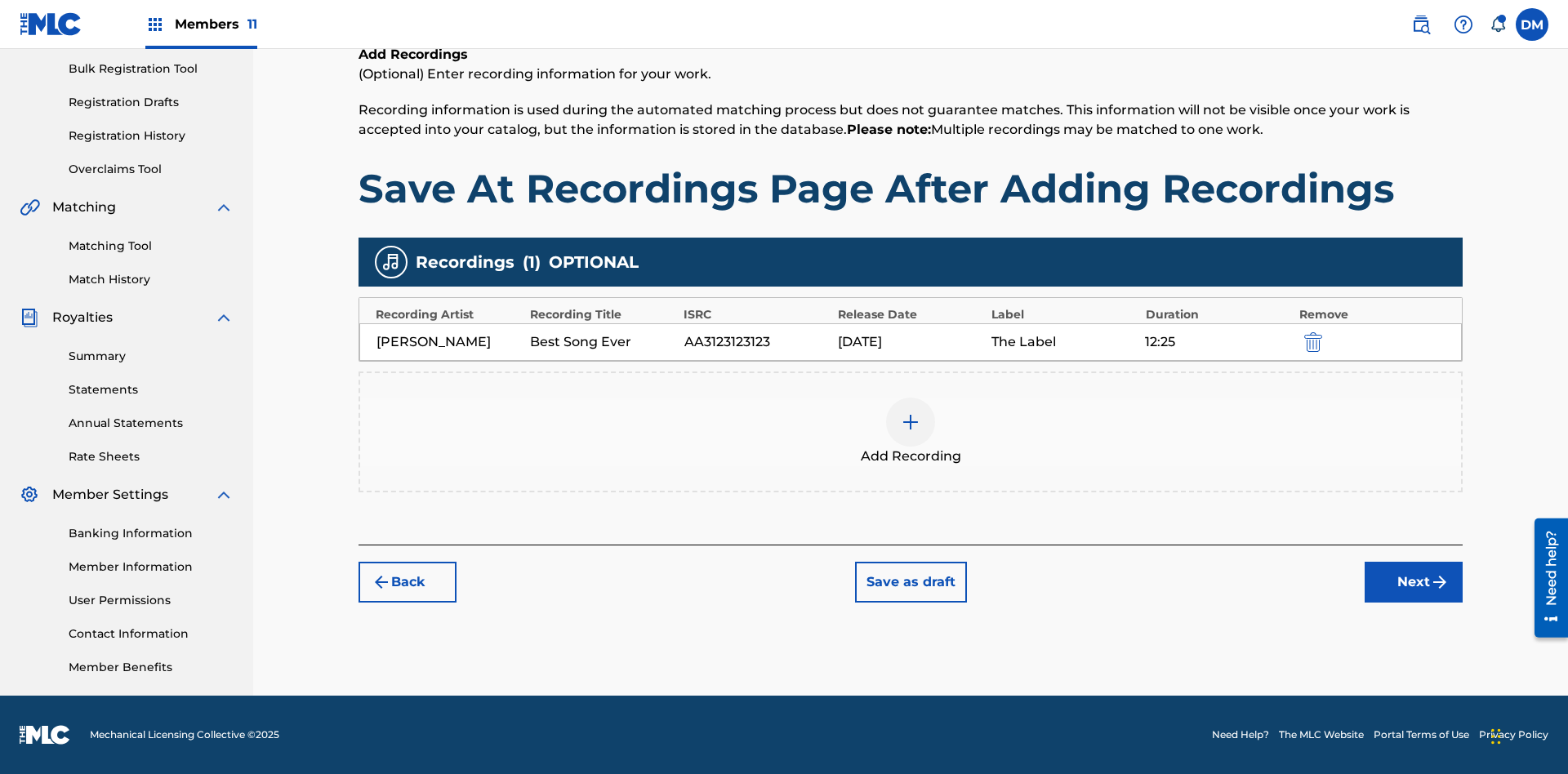
click at [910, 582] on button "Save as draft" at bounding box center [911, 582] width 112 height 41
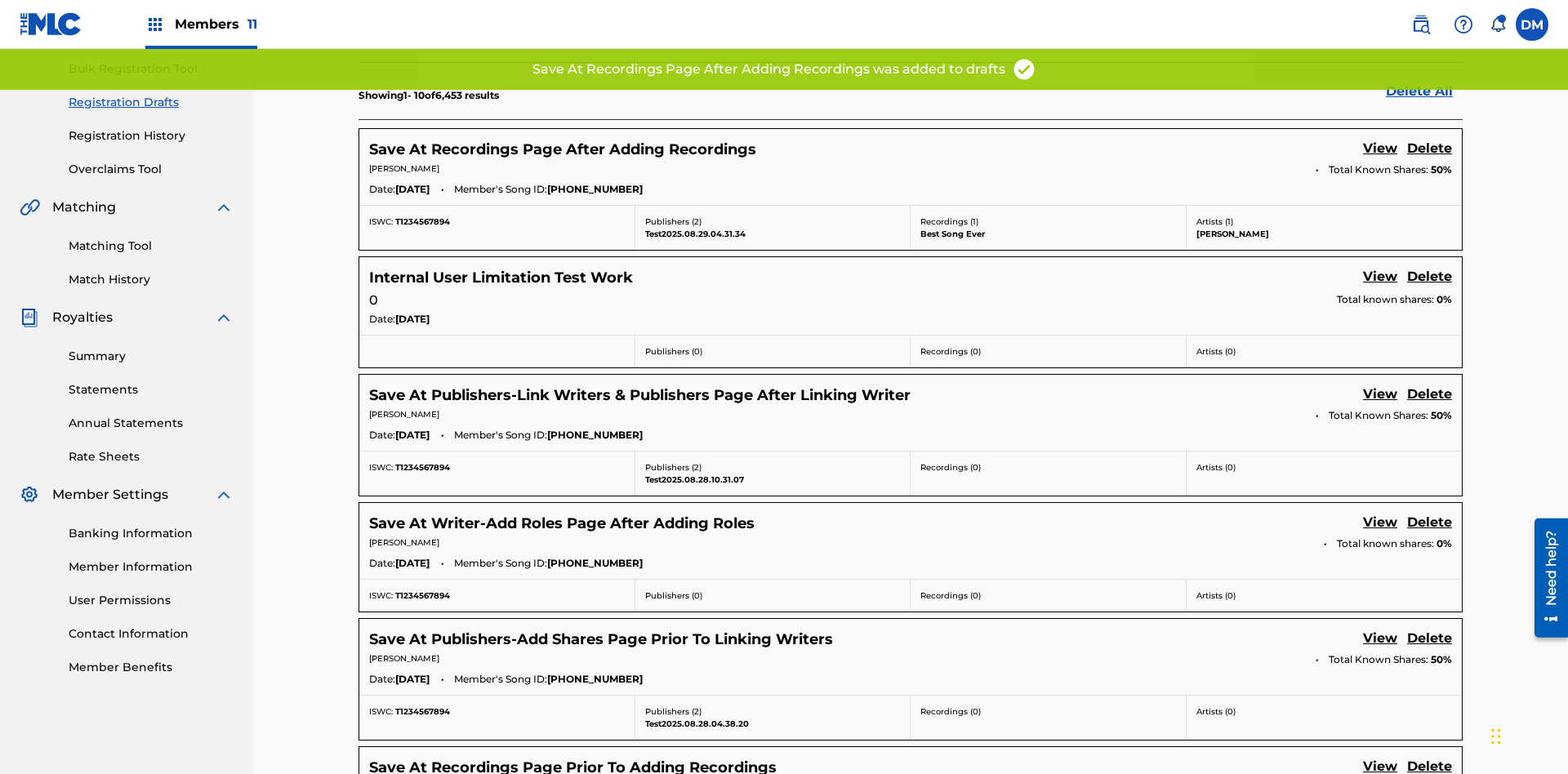
click at [1380, 139] on link "View" at bounding box center [1380, 150] width 35 height 22
